Goal: Find specific page/section: Find specific page/section

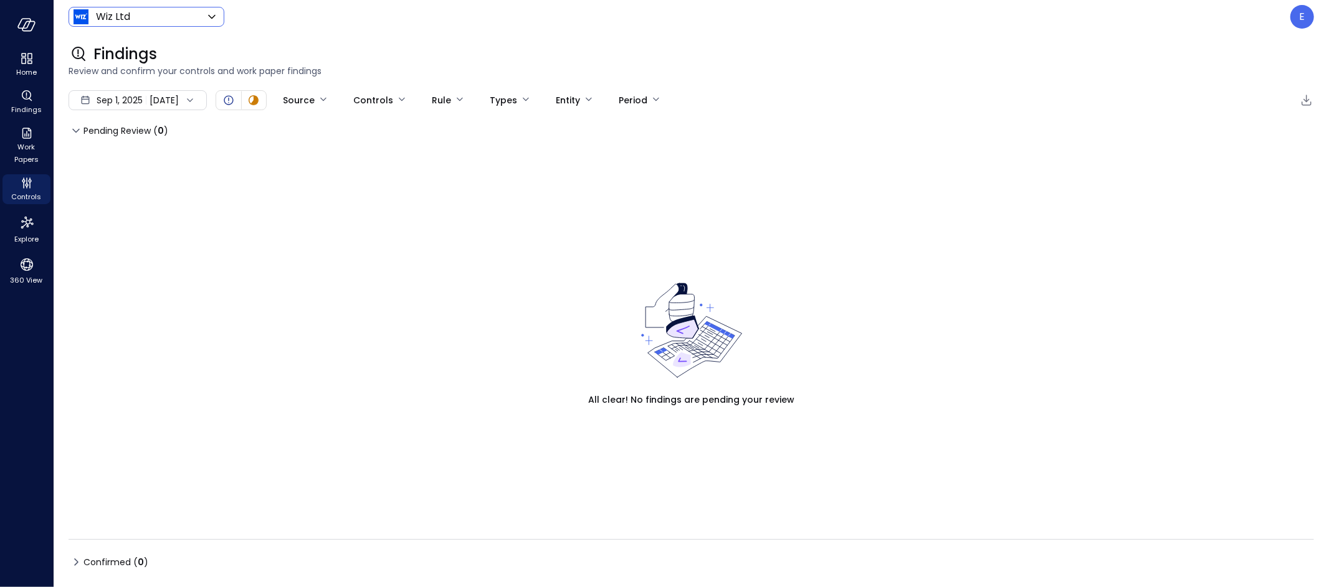
click at [141, 14] on body "Home Findings Work Papers Controls Explore 360 View Wiz Ltd ****** ​ E Findings…" at bounding box center [664, 293] width 1329 height 587
click at [1306, 20] on div at bounding box center [664, 293] width 1329 height 587
click at [1306, 20] on div "E" at bounding box center [1302, 17] width 24 height 24
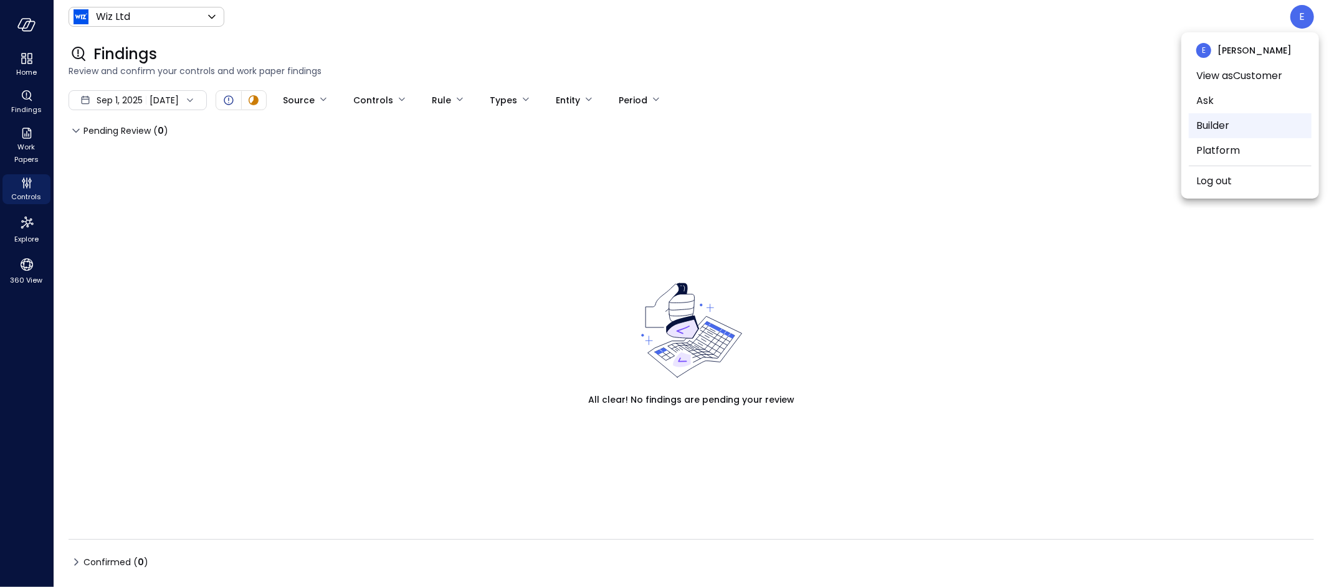
click at [1212, 128] on li "Builder" at bounding box center [1249, 125] width 123 height 25
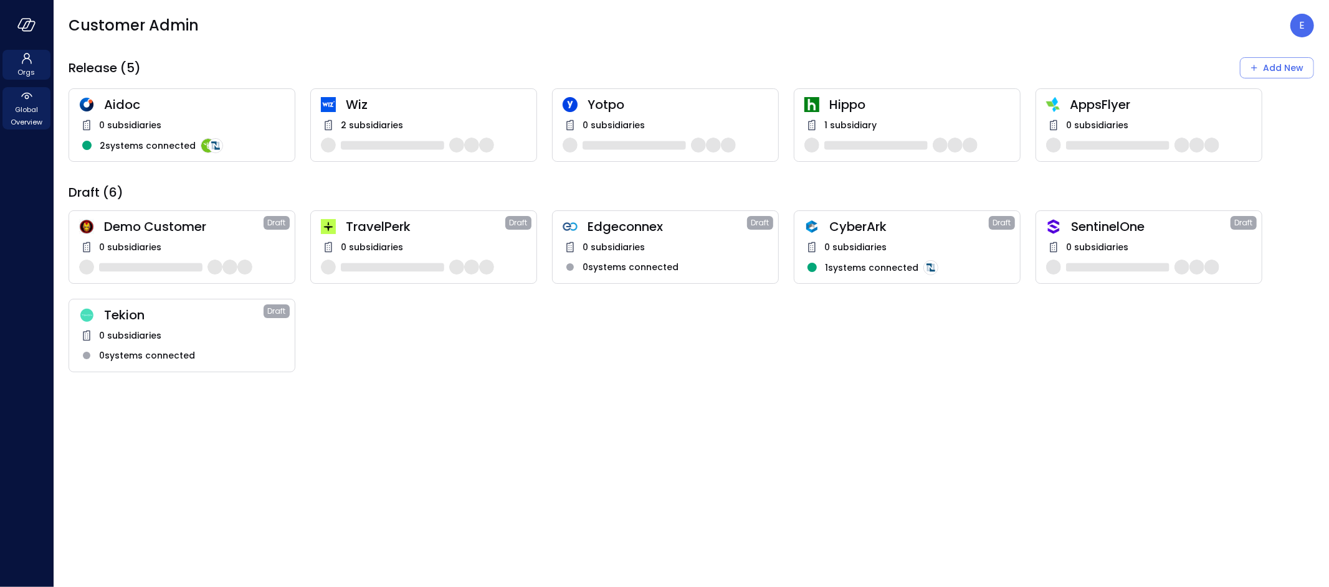
click at [27, 118] on span "Global Overview" at bounding box center [26, 115] width 38 height 25
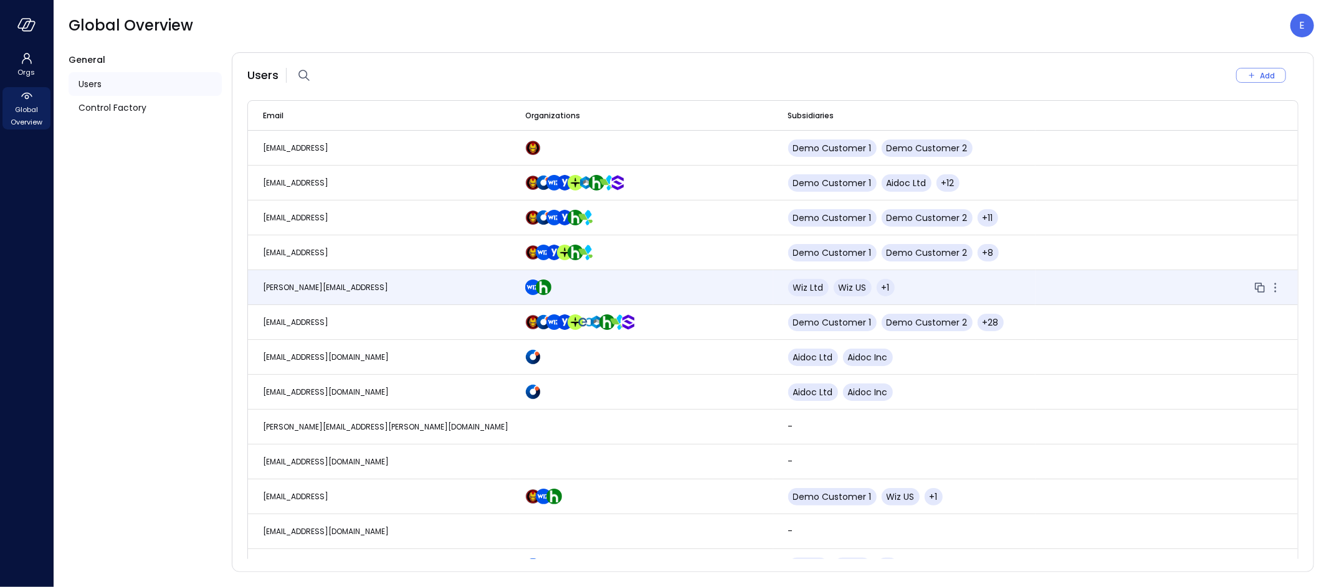
click at [347, 288] on span "[PERSON_NAME][EMAIL_ADDRESS]" at bounding box center [325, 287] width 125 height 11
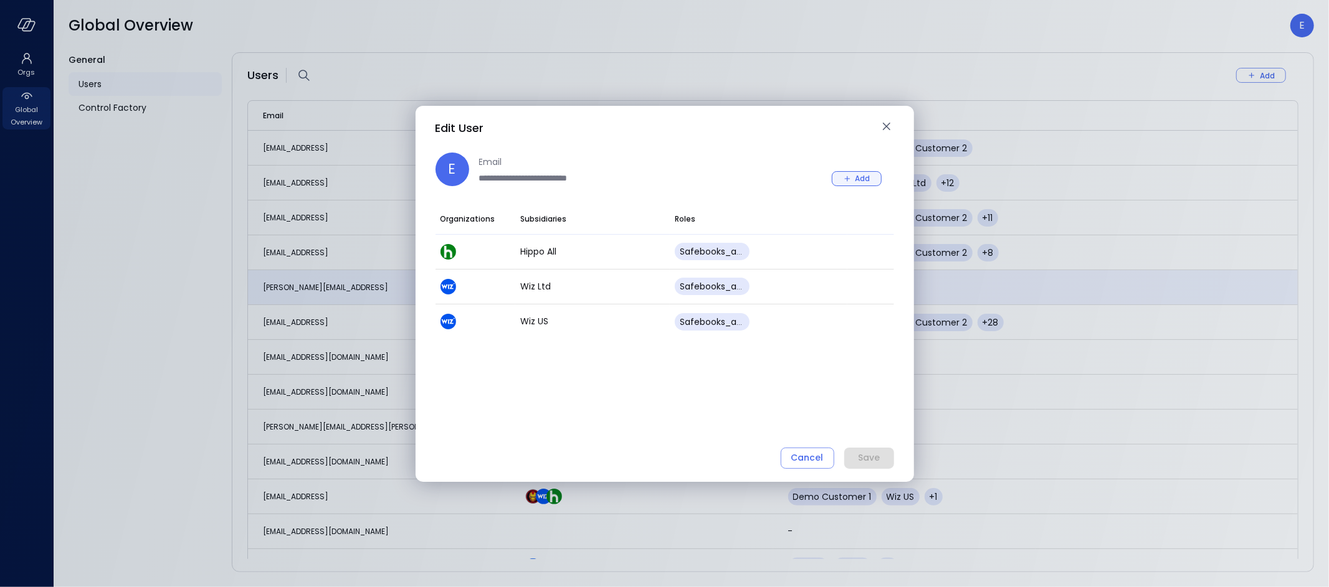
click at [847, 174] on icon "button" at bounding box center [847, 178] width 11 height 11
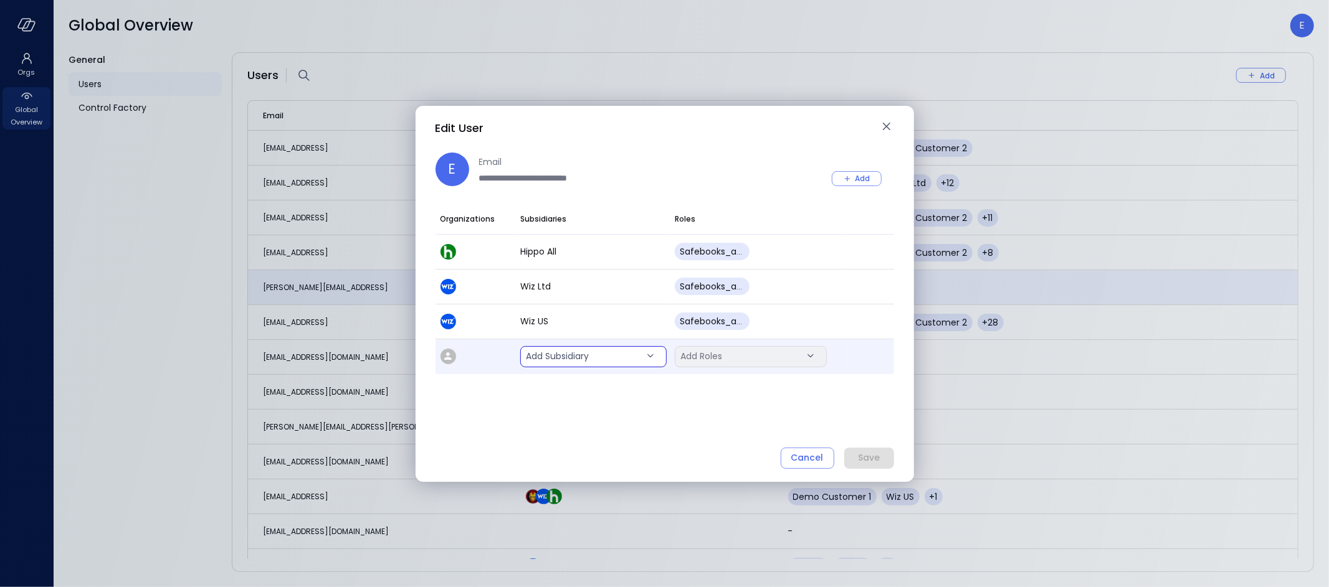
click at [587, 359] on body "Orgs Global Overview Global Overview E General Users Control Factory Users Add …" at bounding box center [664, 293] width 1329 height 587
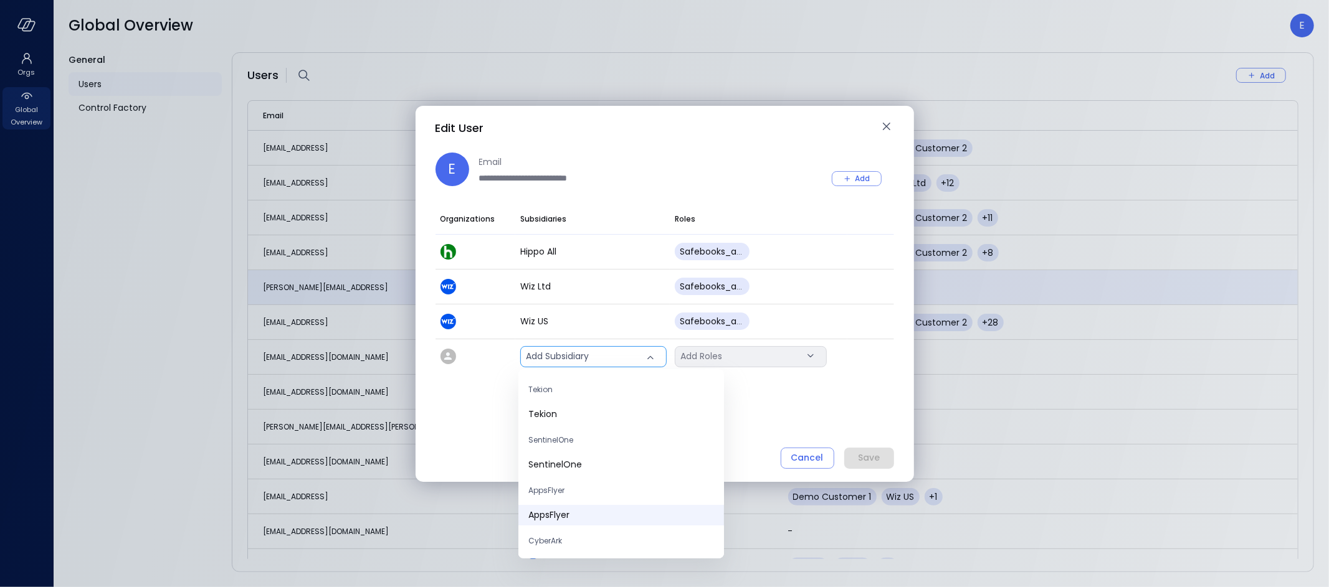
click at [589, 515] on span "AppsFlyer" at bounding box center [621, 515] width 186 height 13
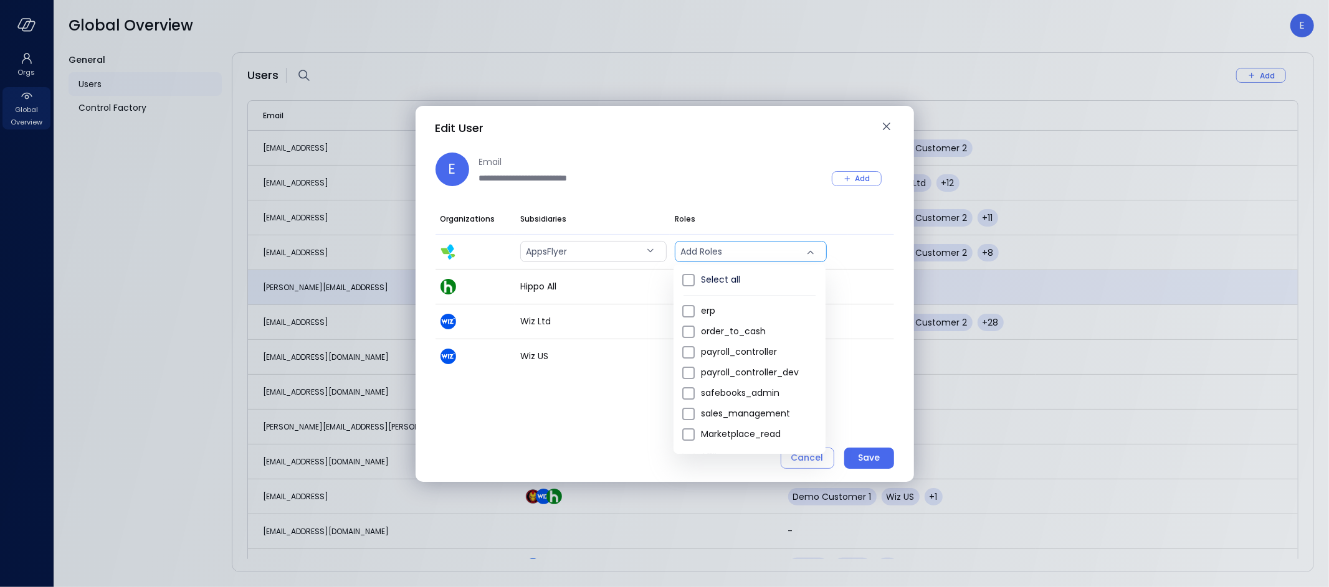
click at [734, 247] on body "Orgs Global Overview Global Overview E General Users Control Factory Users Add …" at bounding box center [664, 293] width 1329 height 587
click at [742, 394] on span "safebooks_admin" at bounding box center [758, 393] width 115 height 13
type input "*"
click at [867, 457] on div at bounding box center [664, 293] width 1329 height 587
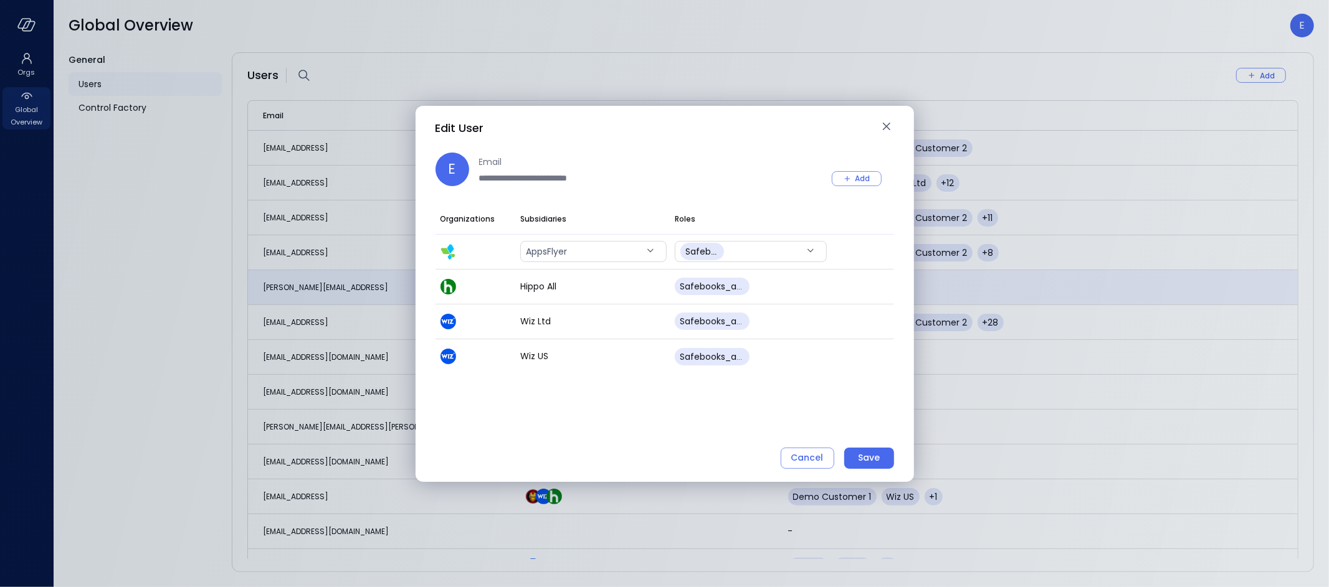
click at [867, 457] on div "Save" at bounding box center [869, 458] width 22 height 16
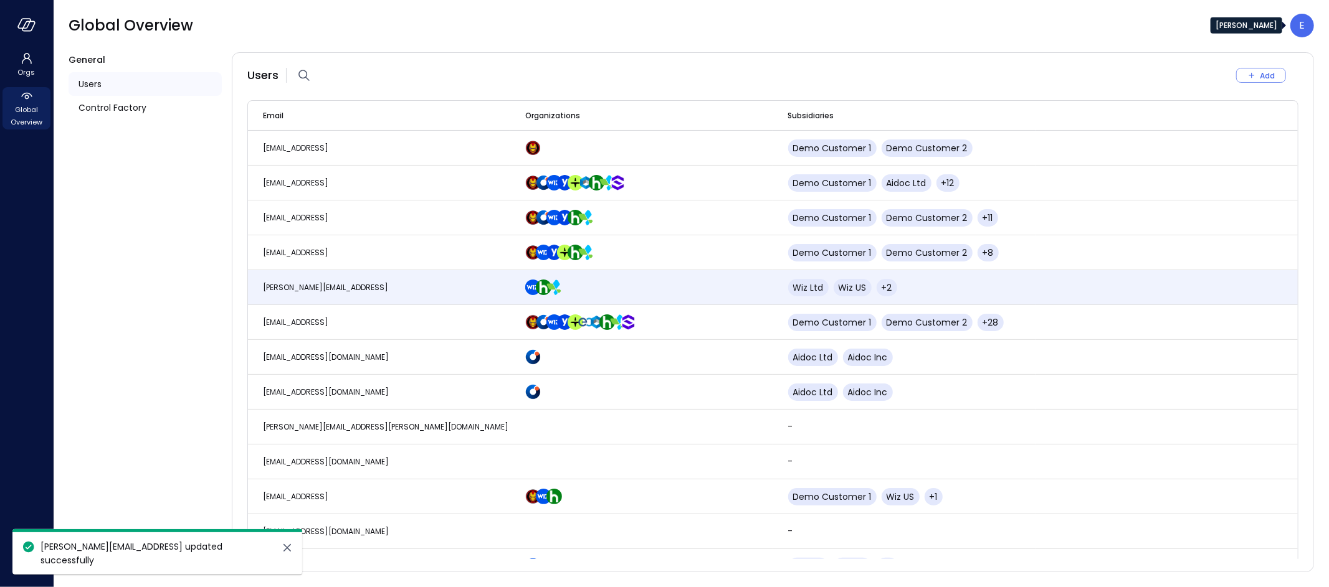
click at [1306, 28] on div "E" at bounding box center [1302, 26] width 24 height 24
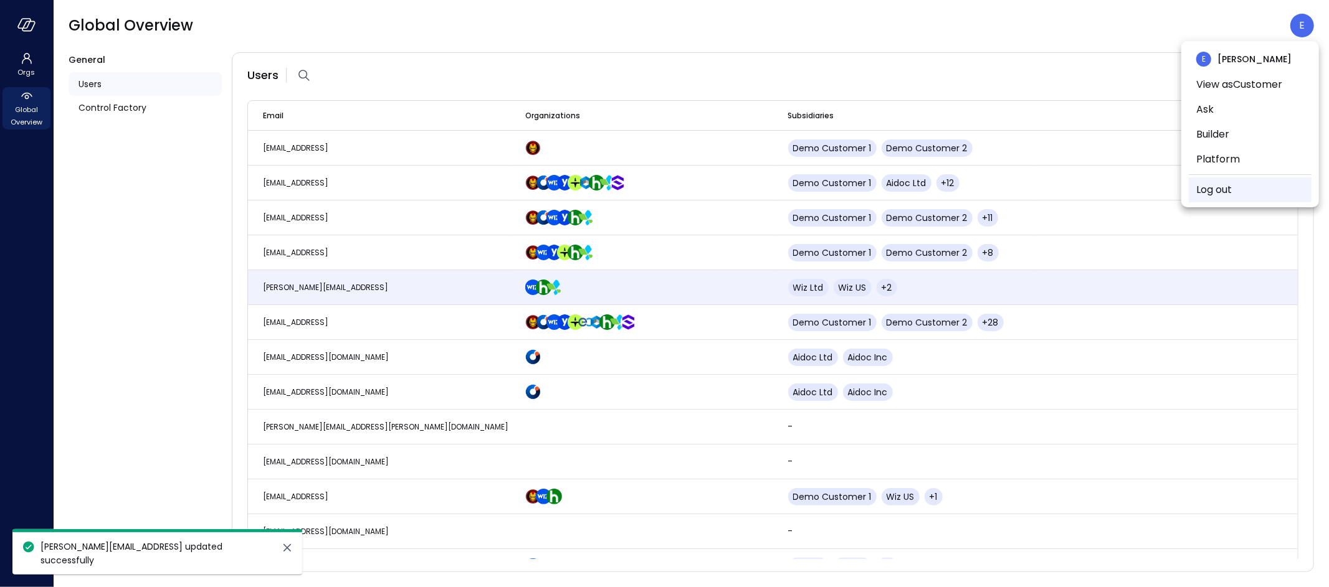
click at [1231, 191] on link "Log out" at bounding box center [1214, 190] width 36 height 15
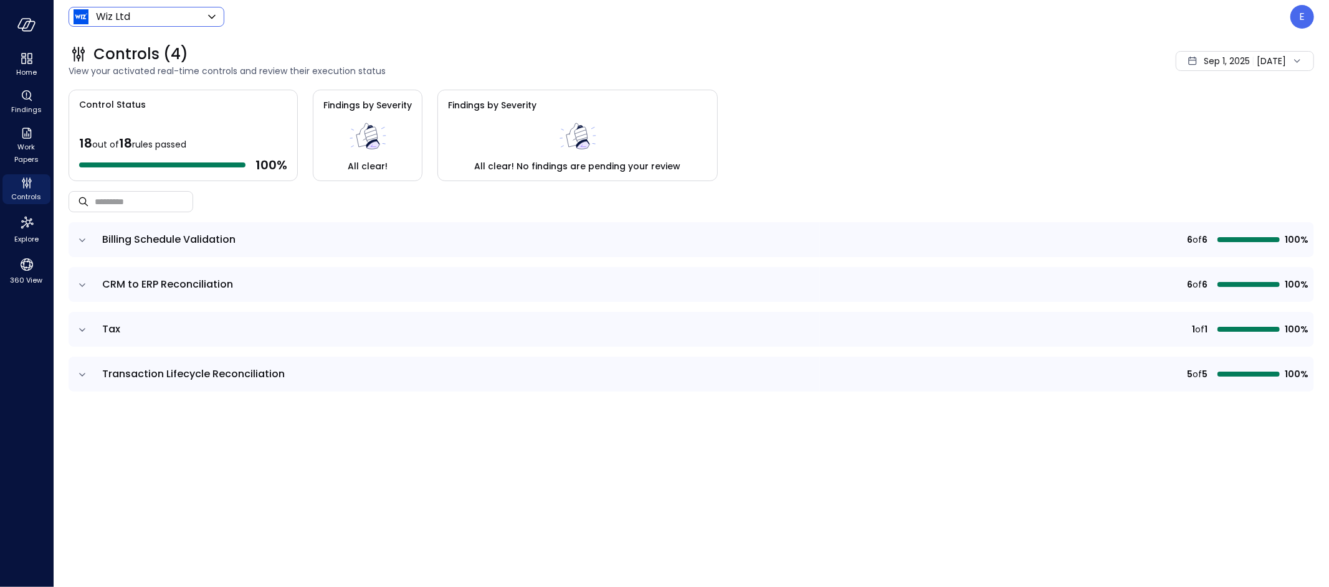
click at [148, 19] on body "Home Findings Work Papers Controls Explore 360 View Wiz Ltd ****** ​ E Controls…" at bounding box center [664, 293] width 1329 height 587
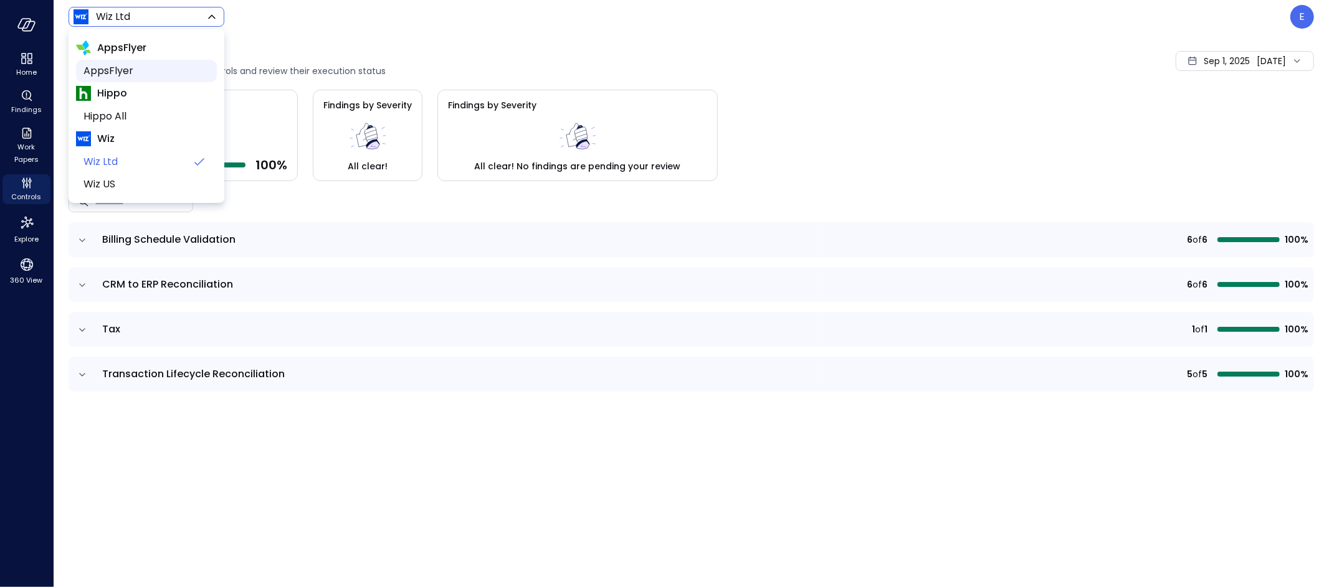
click at [138, 74] on span "AppsFlyer" at bounding box center [144, 71] width 123 height 15
type input "*******"
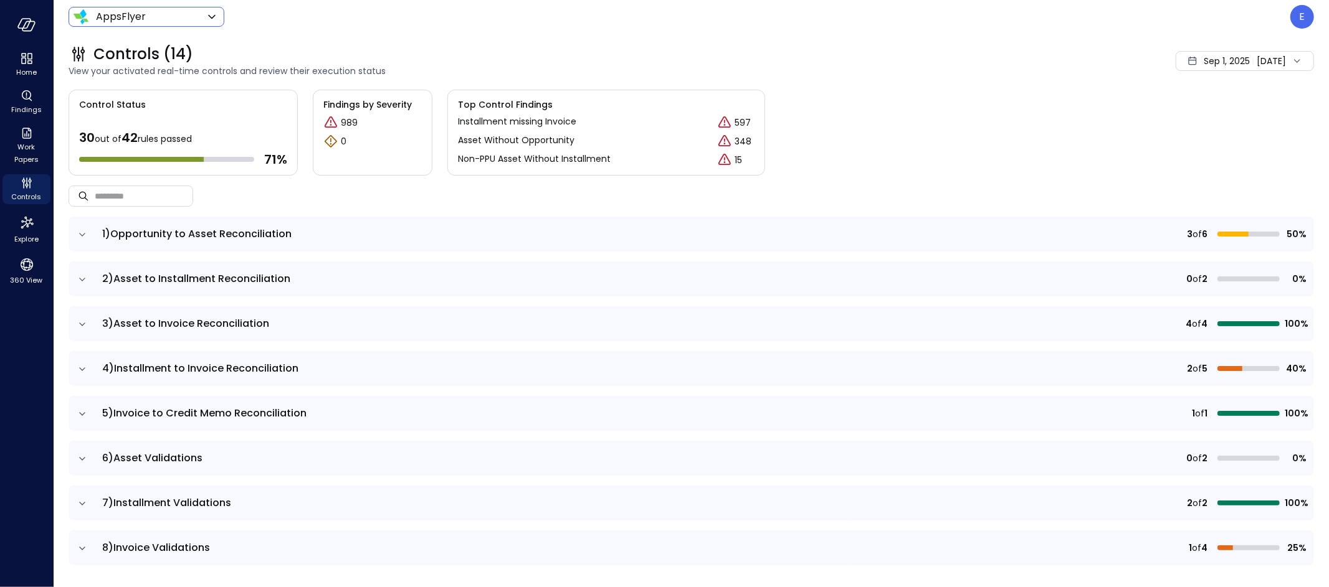
click at [83, 234] on icon "expand row" at bounding box center [82, 235] width 12 height 12
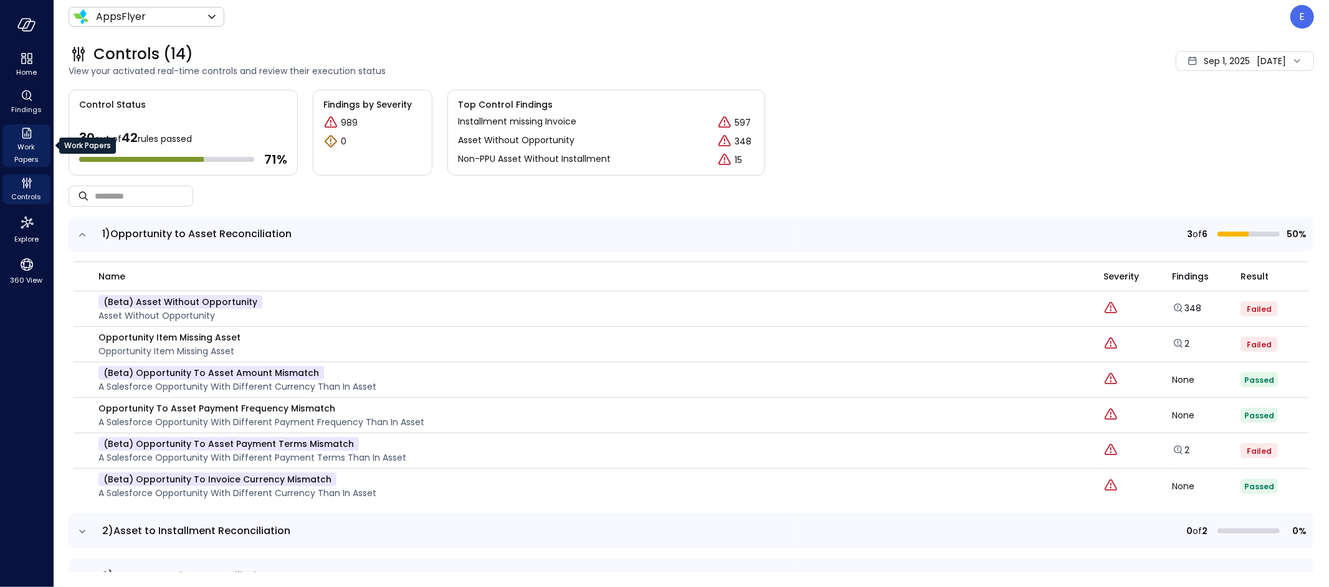
click at [23, 128] on icon "Work Papers" at bounding box center [26, 133] width 9 height 11
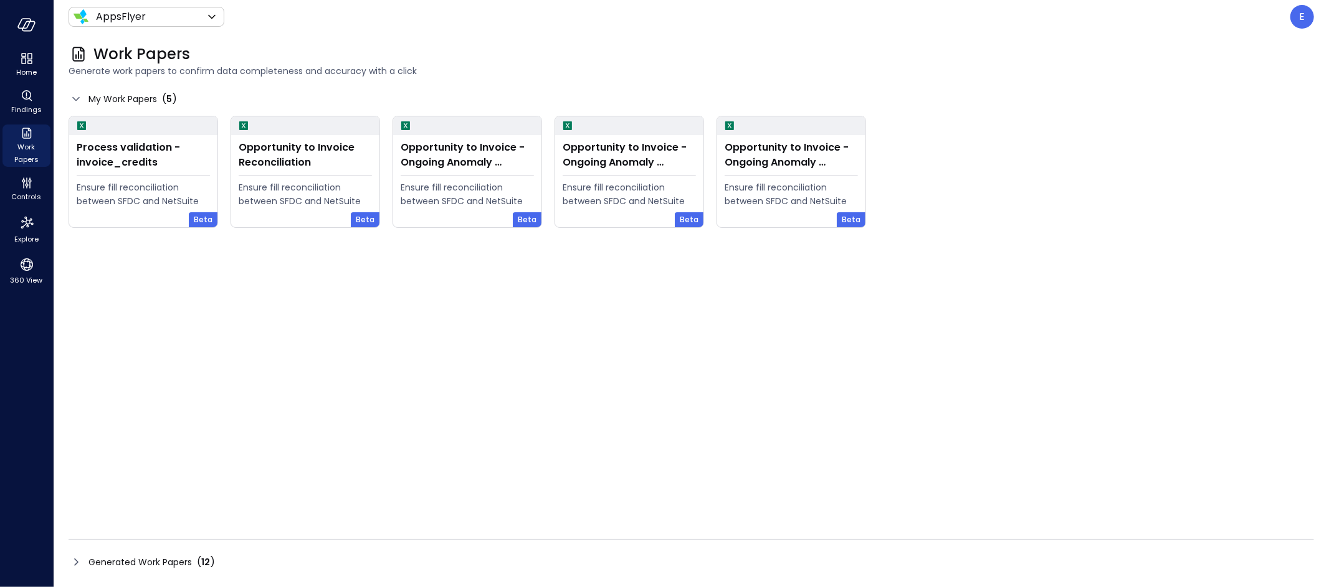
click at [154, 557] on span "Generated Work Papers" at bounding box center [139, 563] width 103 height 14
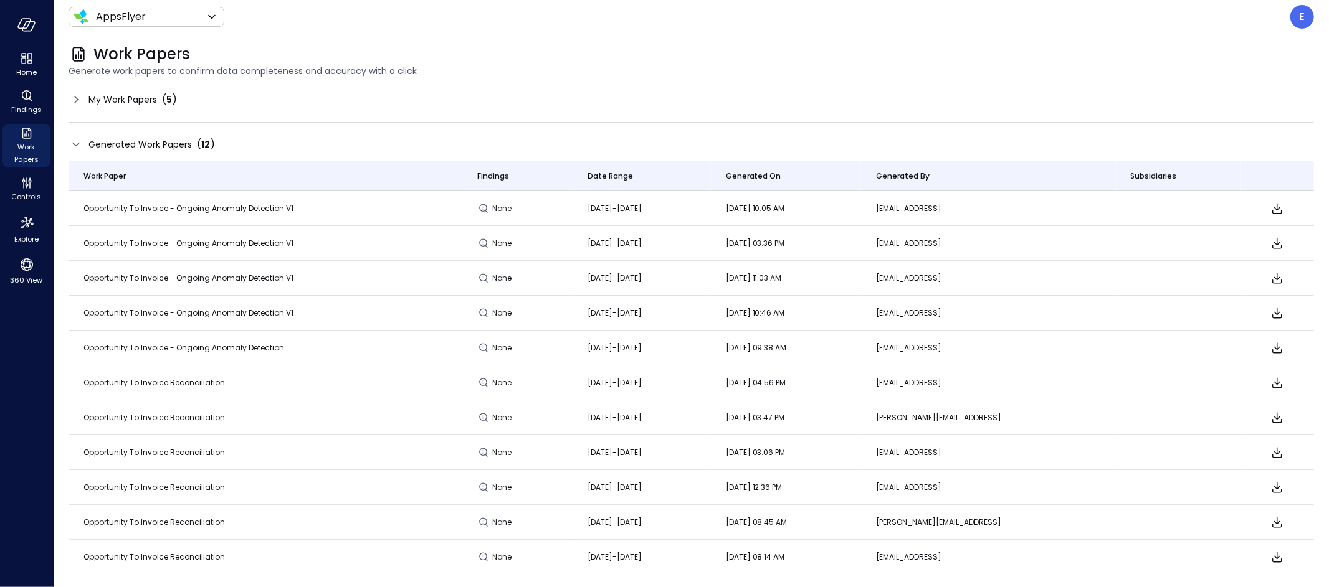
click at [76, 146] on icon at bounding box center [75, 145] width 7 height 4
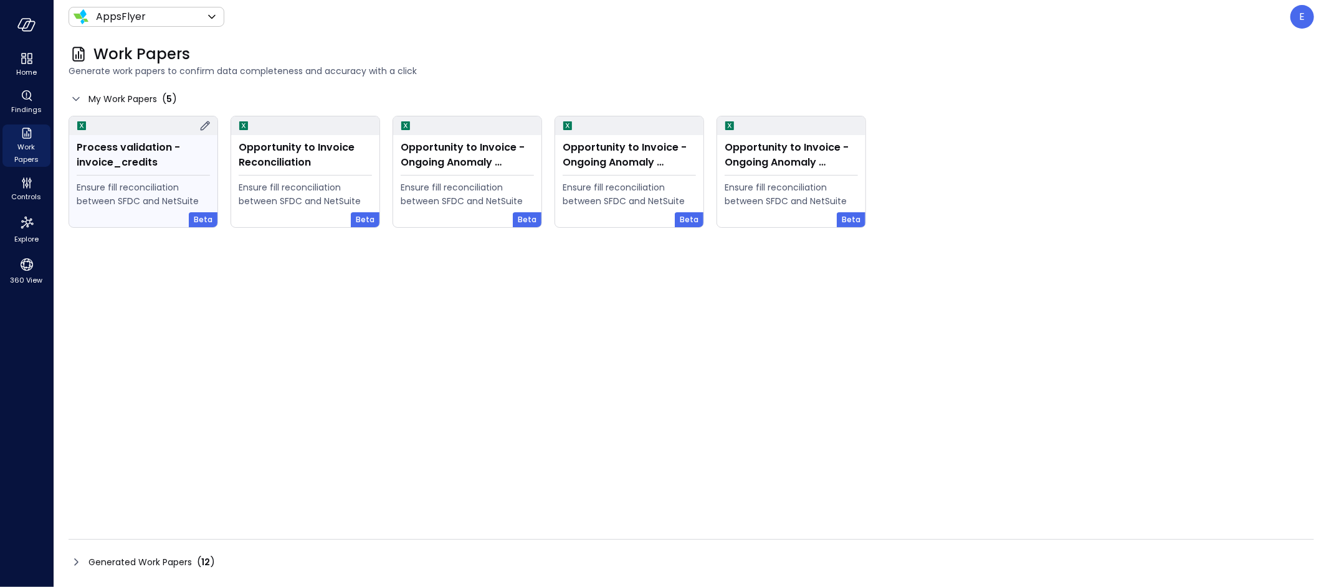
click at [204, 120] on icon at bounding box center [204, 125] width 15 height 15
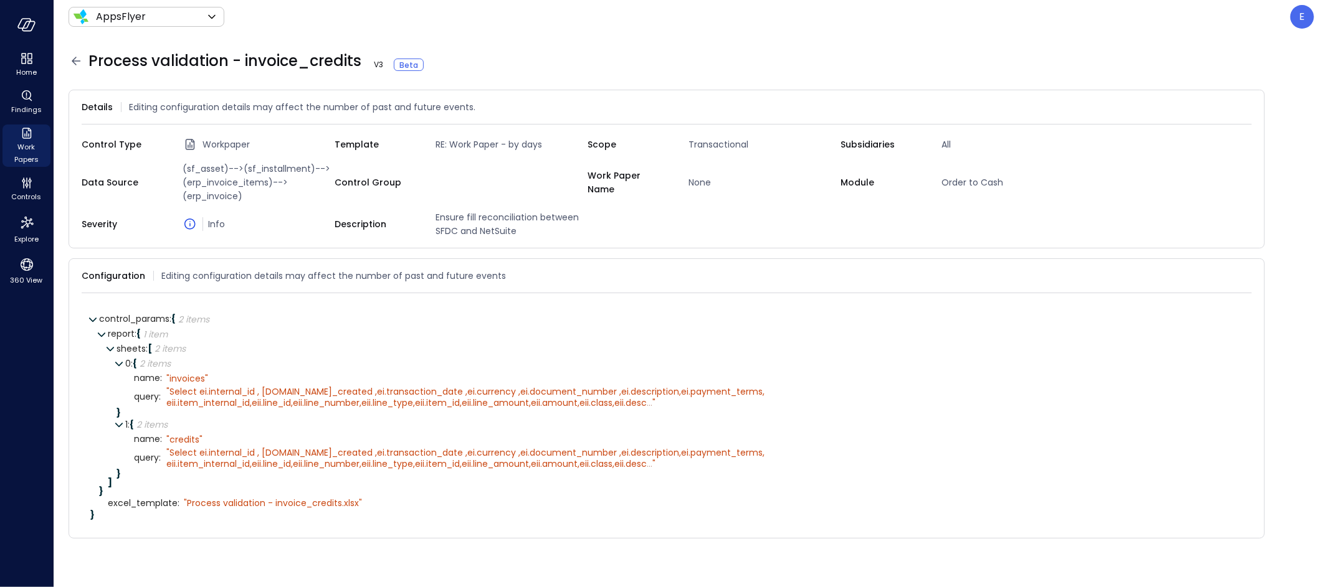
click at [72, 60] on icon at bounding box center [76, 61] width 9 height 8
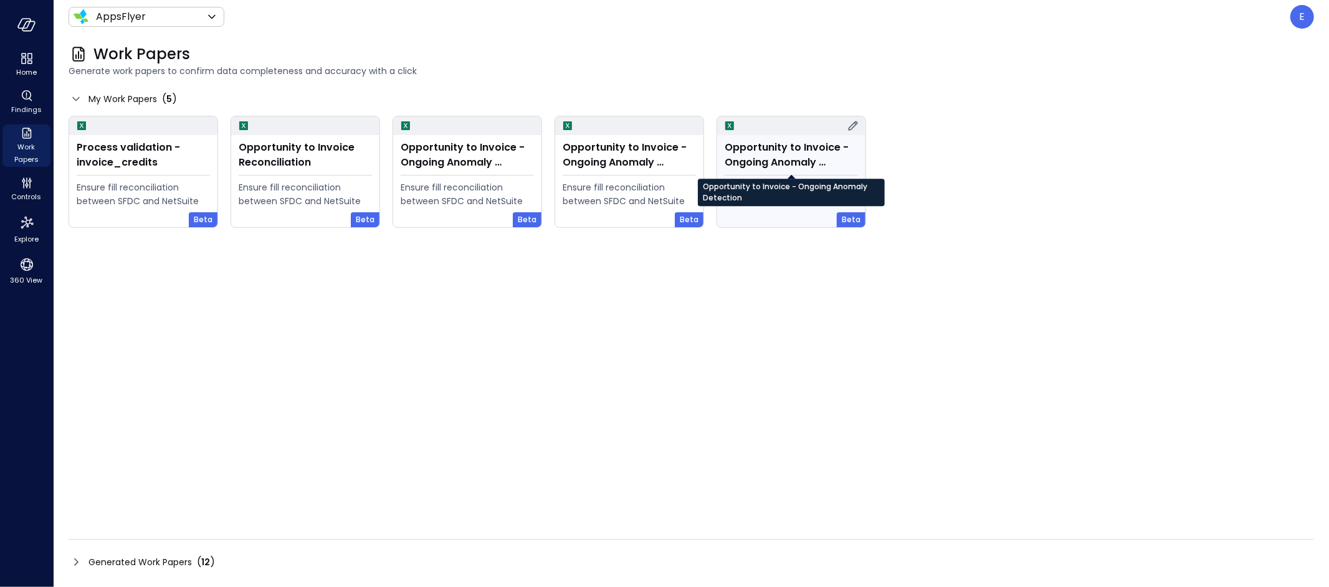
click at [827, 170] on div "Opportunity to Invoice - Ongoing Anomaly Detection" at bounding box center [791, 188] width 187 height 36
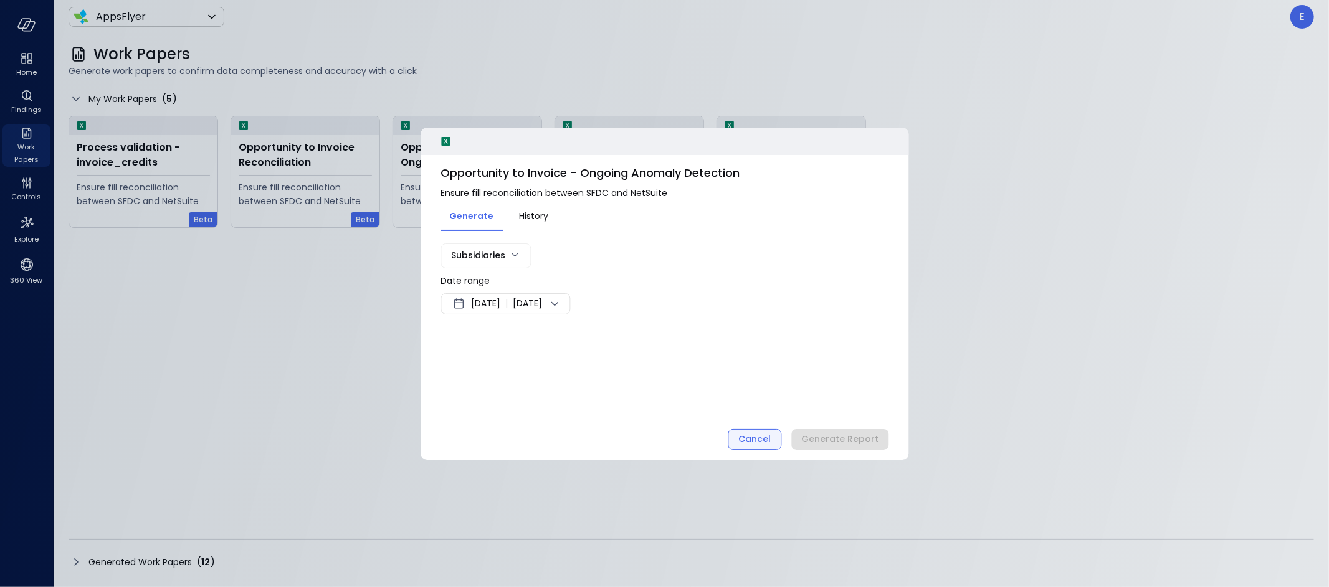
click at [756, 437] on div "Cancel" at bounding box center [754, 440] width 32 height 16
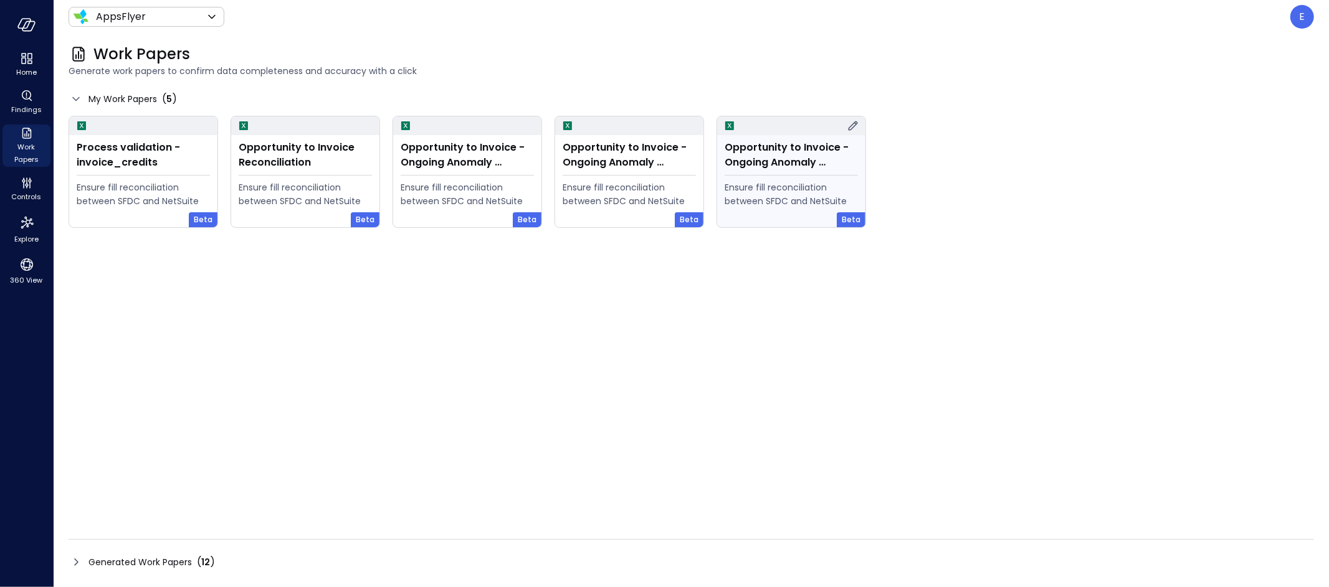
click at [852, 123] on icon at bounding box center [852, 125] width 9 height 9
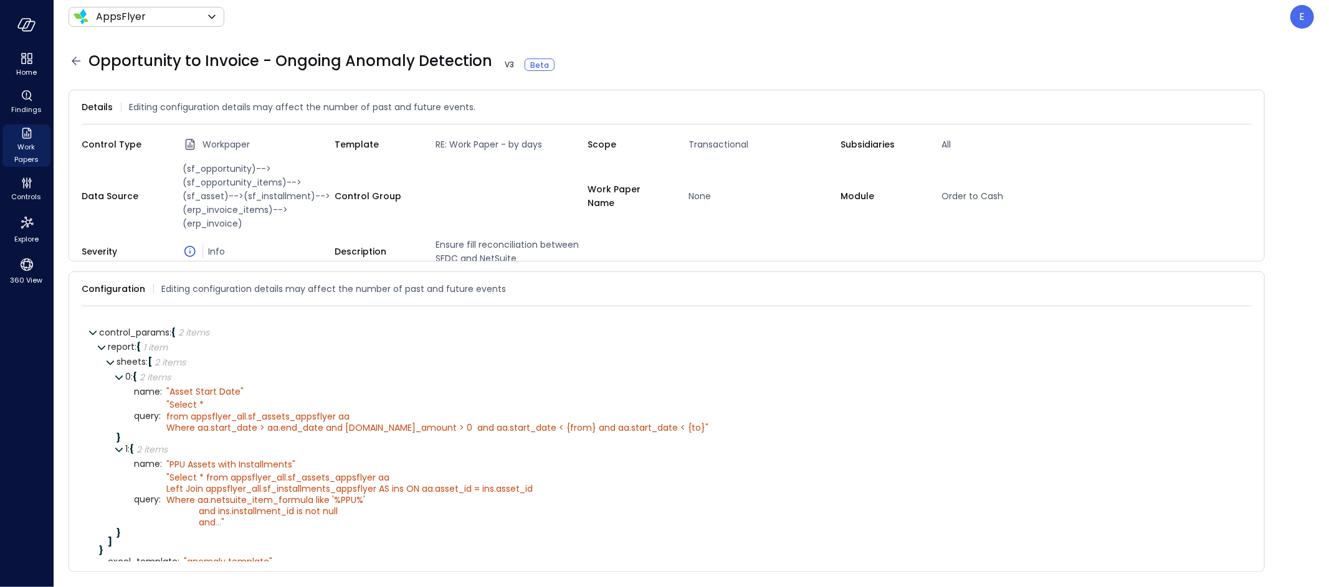
click at [67, 59] on div "Opportunity to Invoice - Ongoing Anomaly Detection V 3 Beta" at bounding box center [684, 61] width 1260 height 20
click at [77, 60] on icon at bounding box center [76, 61] width 9 height 8
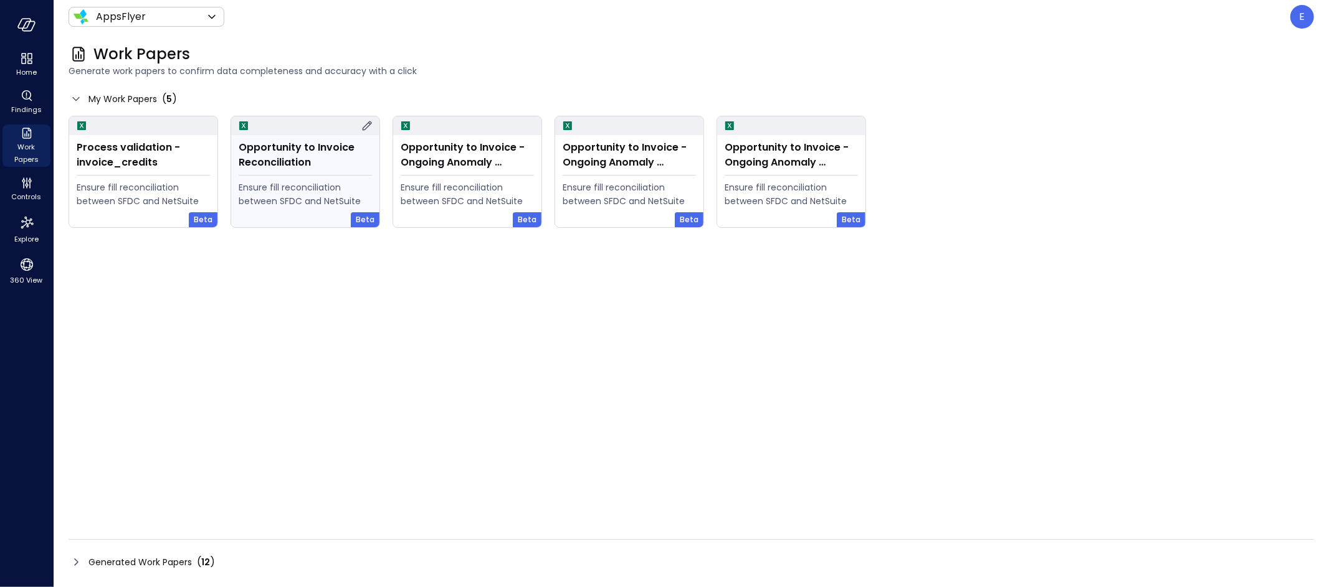
click at [293, 173] on div "Opportunity to Invoice Reconciliation Ensure fill reconciliation between SFDC a…" at bounding box center [305, 181] width 148 height 92
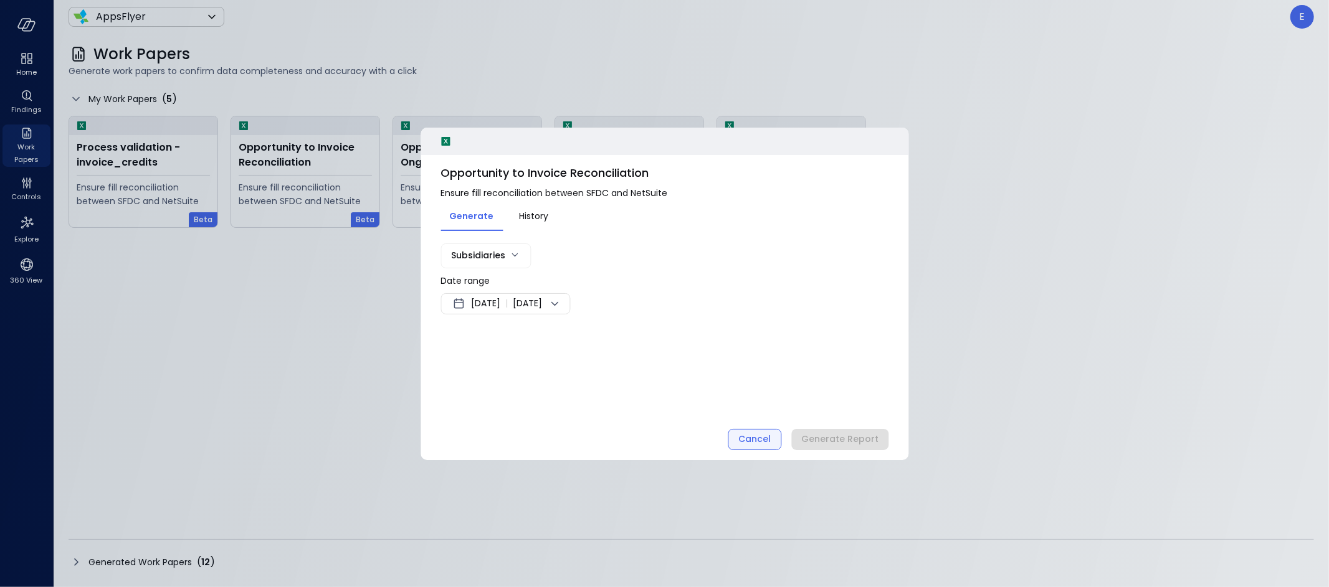
click at [752, 432] on div "Cancel" at bounding box center [754, 440] width 32 height 16
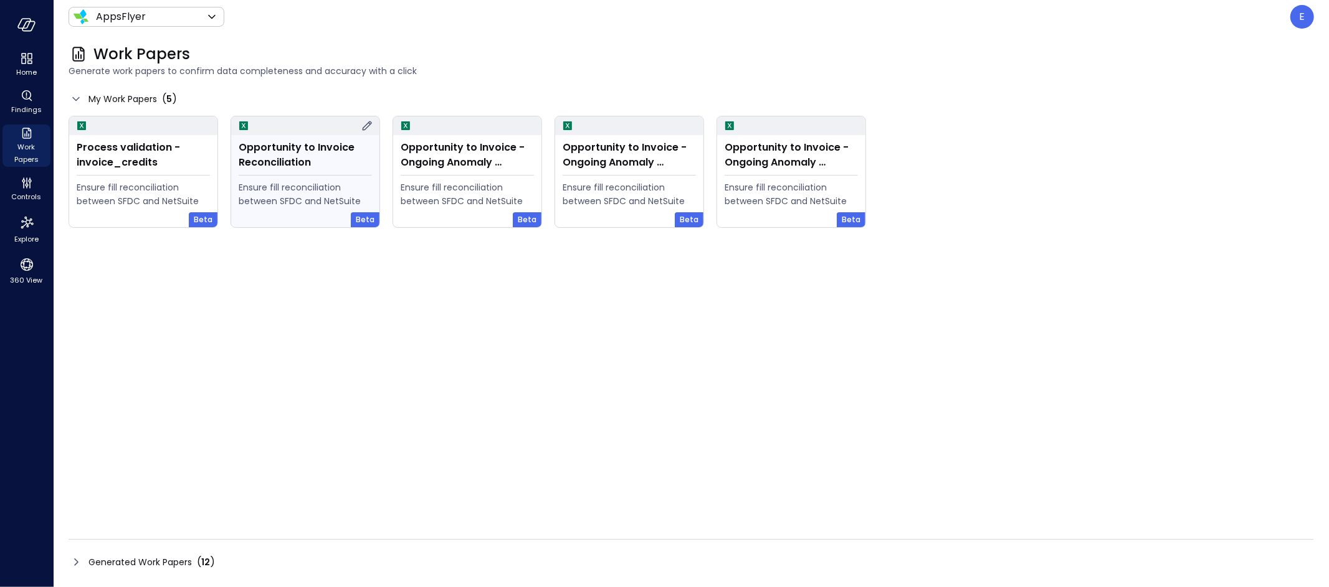
click at [368, 119] on icon at bounding box center [366, 125] width 15 height 15
